Goal: Task Accomplishment & Management: Manage account settings

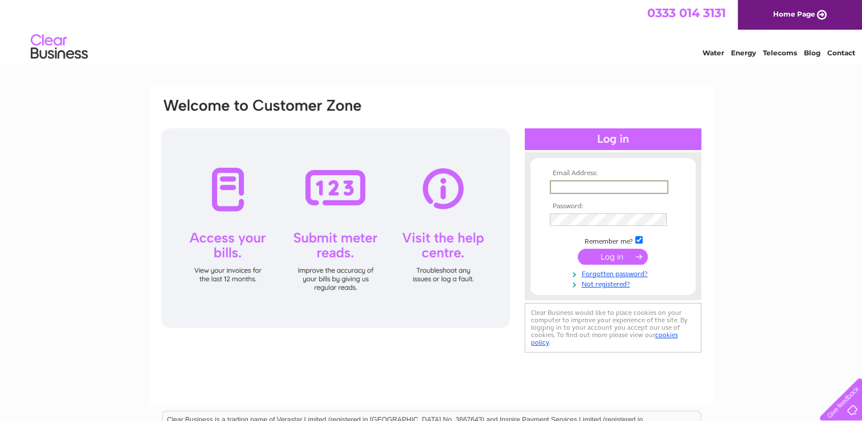
type input "[EMAIL_ADDRESS][DOMAIN_NAME]"
click at [596, 273] on link "Forgotten password?" at bounding box center [614, 271] width 129 height 11
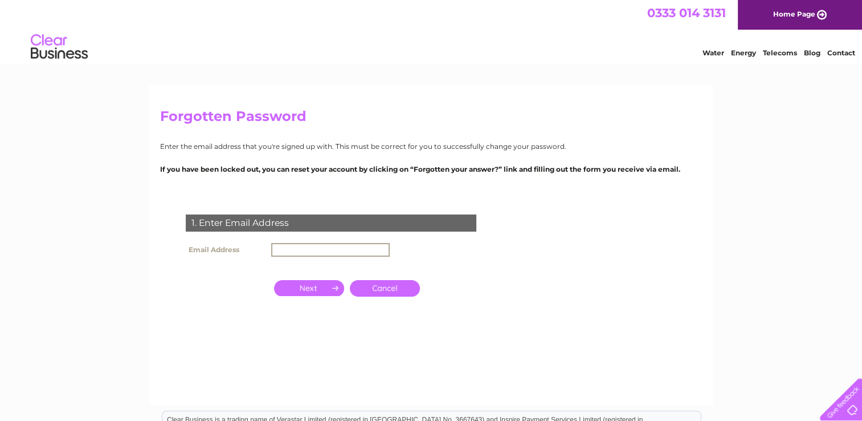
click at [370, 249] on input "text" at bounding box center [330, 250] width 119 height 14
type input "butchers@hectorsshop.co.uk"
click at [329, 285] on input "button" at bounding box center [309, 287] width 70 height 16
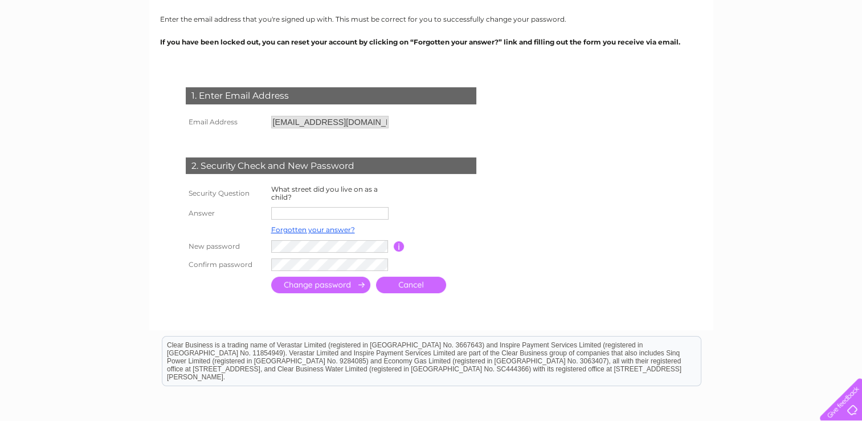
scroll to position [137, 0]
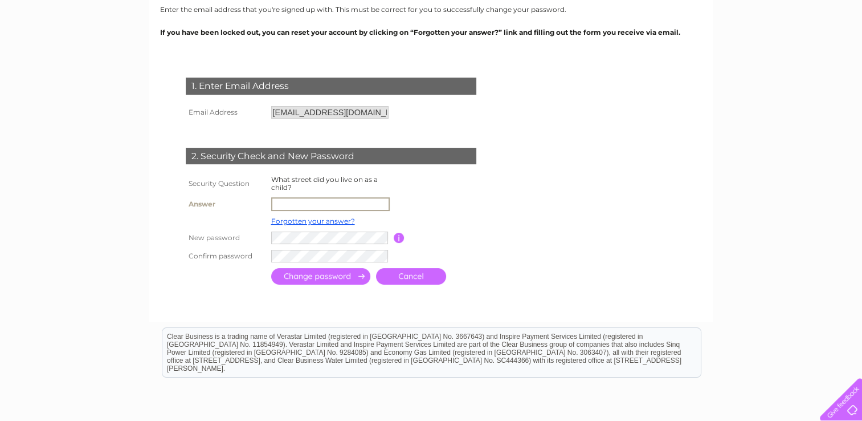
click at [337, 203] on input "text" at bounding box center [330, 204] width 119 height 14
type input "cocklake"
click at [348, 277] on input "submit" at bounding box center [320, 276] width 99 height 17
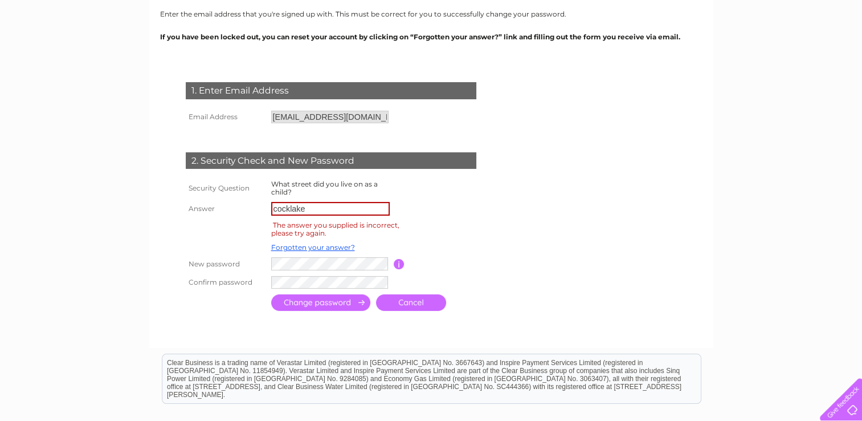
scroll to position [136, 0]
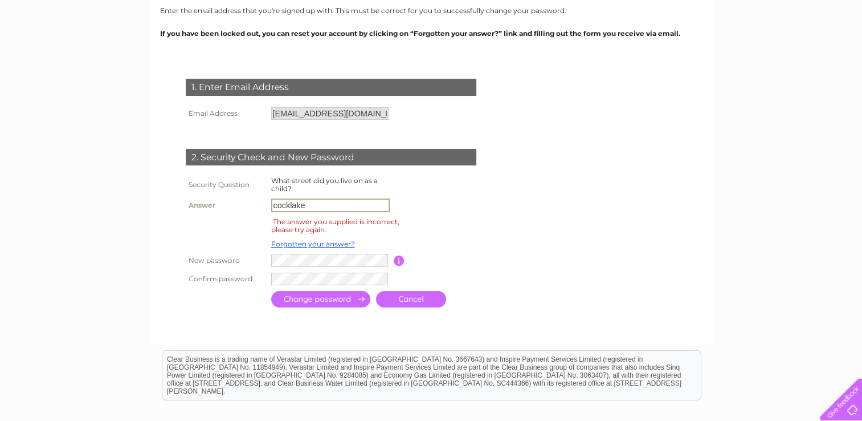
click at [276, 208] on input "cocklake" at bounding box center [330, 205] width 119 height 14
type input "Cocklake"
click at [303, 304] on input "submit" at bounding box center [320, 299] width 99 height 17
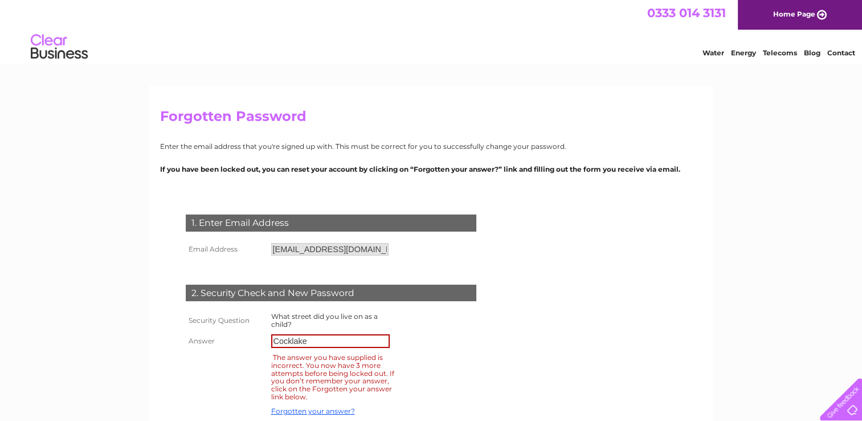
click at [368, 343] on input "Cocklake" at bounding box center [330, 341] width 119 height 14
type input "C"
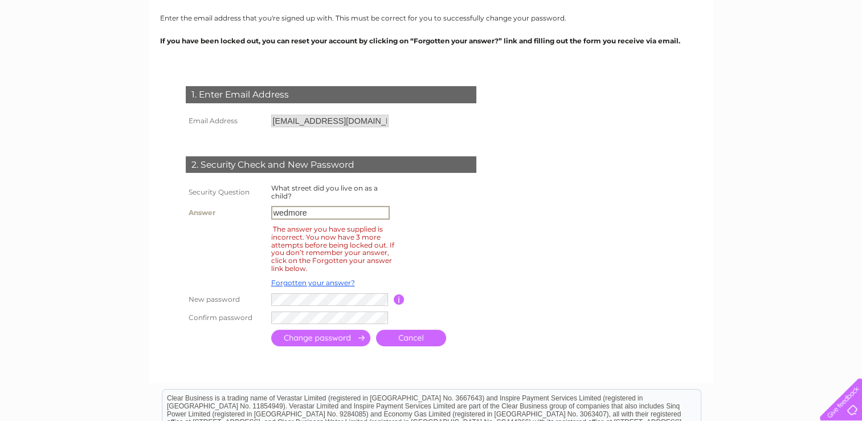
scroll to position [144, 0]
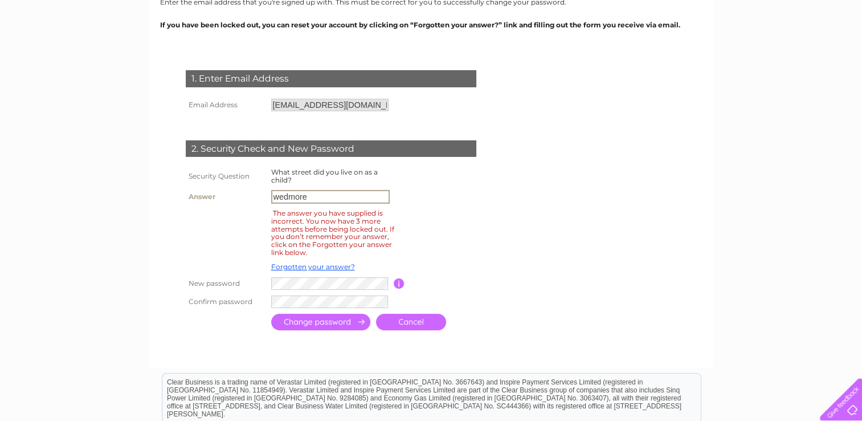
type input "wedmore"
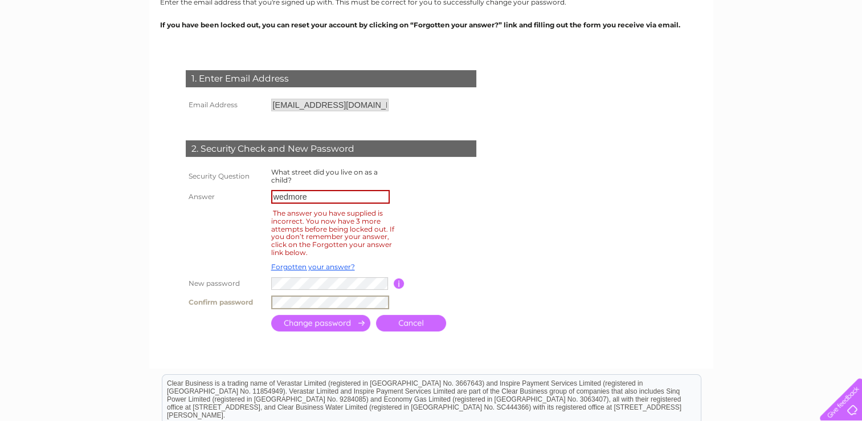
click at [338, 322] on input "submit" at bounding box center [320, 323] width 99 height 17
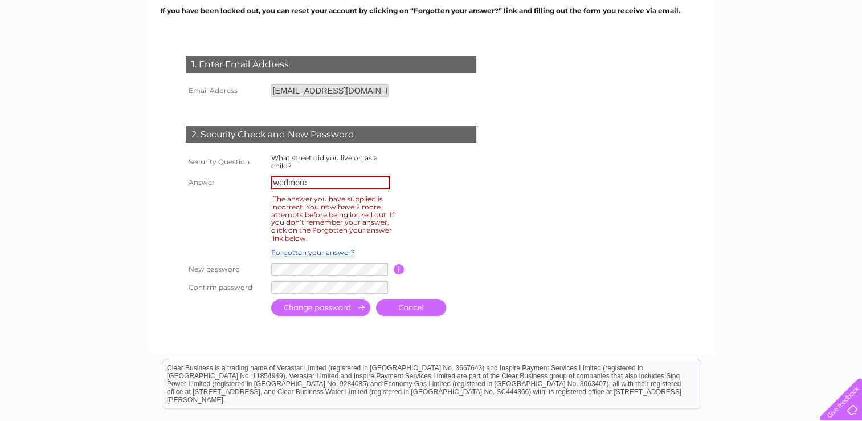
scroll to position [160, 0]
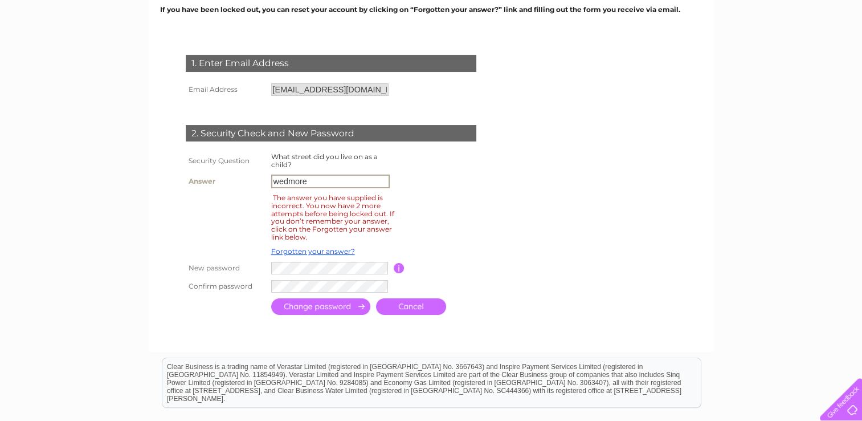
click at [356, 184] on input "wedmore" at bounding box center [330, 181] width 119 height 14
type input "w"
type input "weston-super-mare"
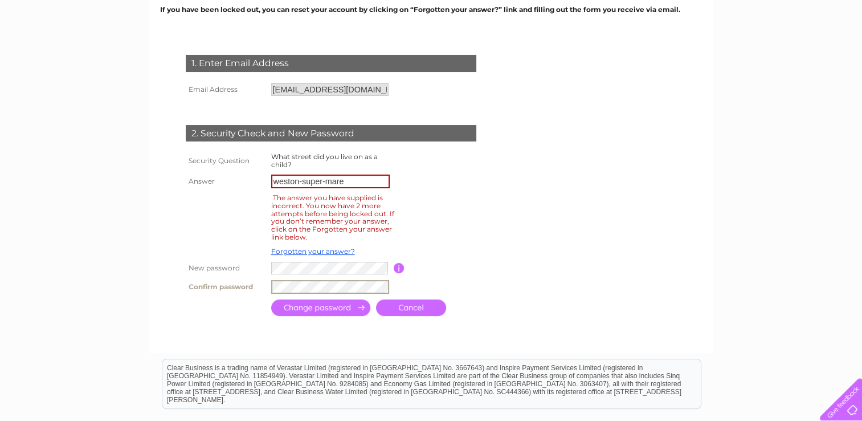
click at [332, 311] on input "submit" at bounding box center [320, 307] width 99 height 17
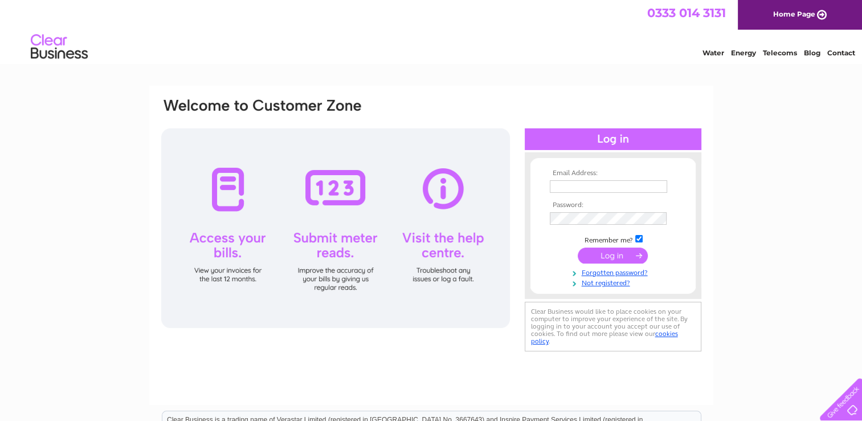
click at [561, 184] on input "text" at bounding box center [608, 186] width 117 height 13
type input "butchers@hectorsshop.co.uk"
click at [629, 211] on td at bounding box center [613, 218] width 132 height 18
click at [611, 256] on input "submit" at bounding box center [613, 256] width 70 height 16
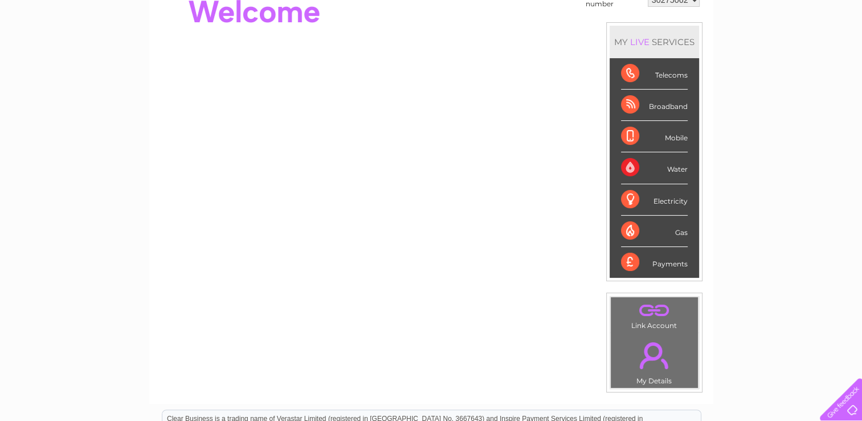
scroll to position [137, 0]
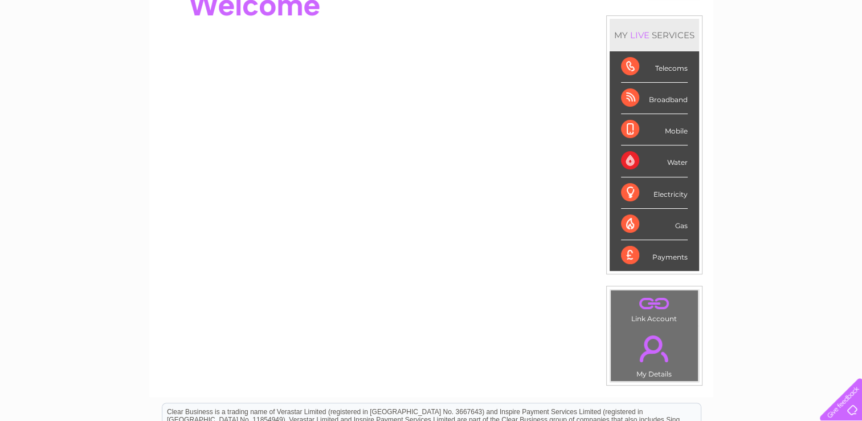
click at [671, 252] on div "Payments" at bounding box center [654, 255] width 67 height 31
click at [625, 254] on div "Payments" at bounding box center [654, 255] width 67 height 31
click at [671, 254] on div "Payments" at bounding box center [654, 255] width 67 height 31
click at [658, 354] on link "." at bounding box center [655, 348] width 82 height 40
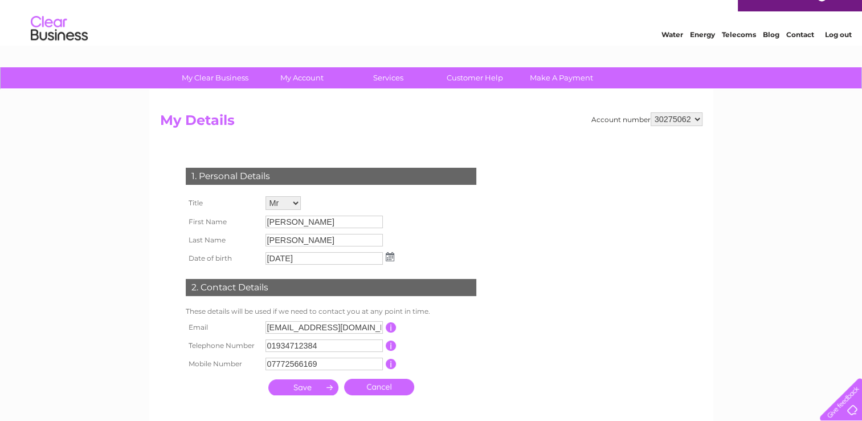
scroll to position [5, 0]
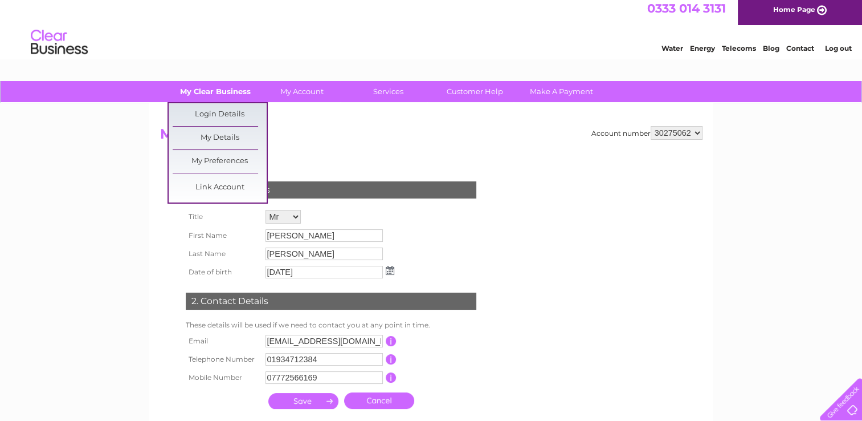
click at [230, 92] on link "My Clear Business" at bounding box center [215, 91] width 94 height 21
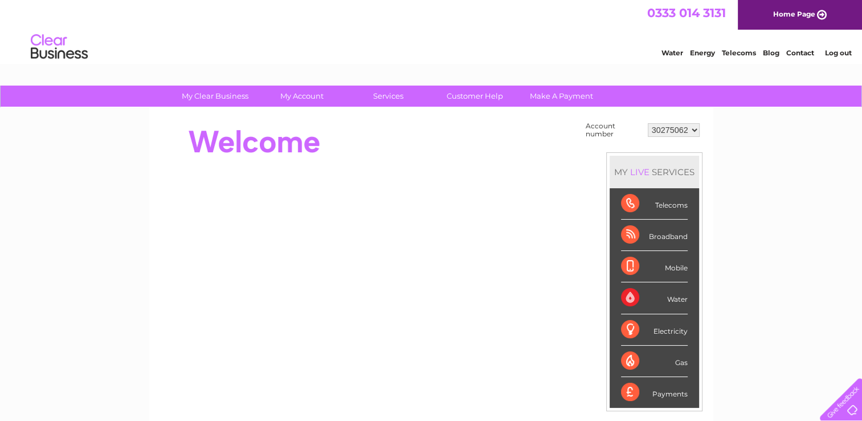
click at [801, 56] on link "Contact" at bounding box center [801, 52] width 28 height 9
click at [481, 98] on link "Customer Help" at bounding box center [475, 95] width 94 height 21
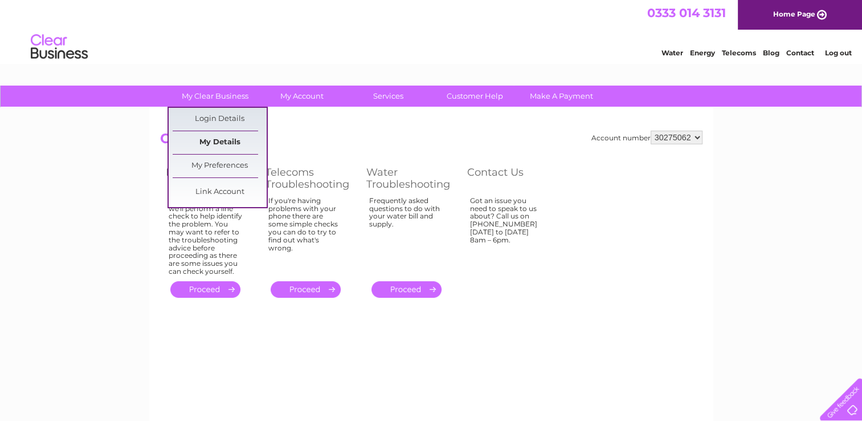
click at [222, 142] on link "My Details" at bounding box center [220, 142] width 94 height 23
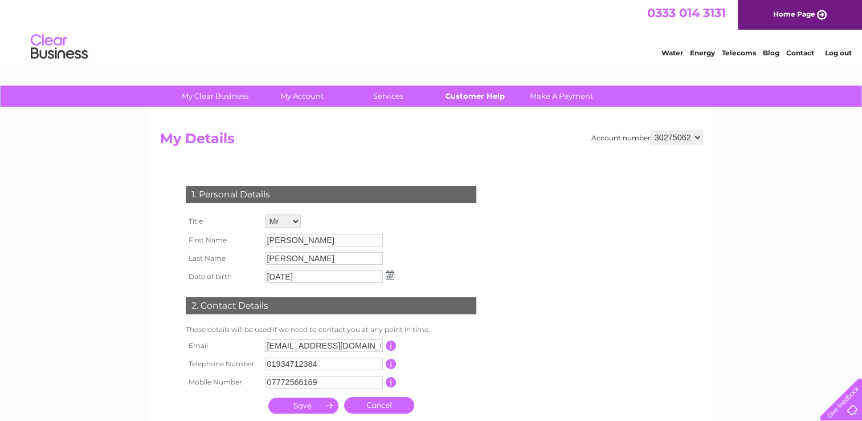
click at [475, 95] on link "Customer Help" at bounding box center [475, 95] width 94 height 21
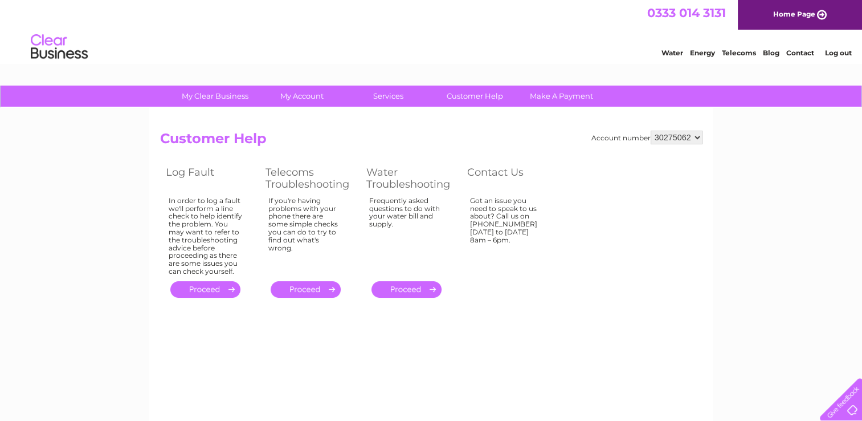
click at [774, 55] on link "Blog" at bounding box center [771, 52] width 17 height 9
